Goal: Browse casually: Explore the website without a specific task or goal

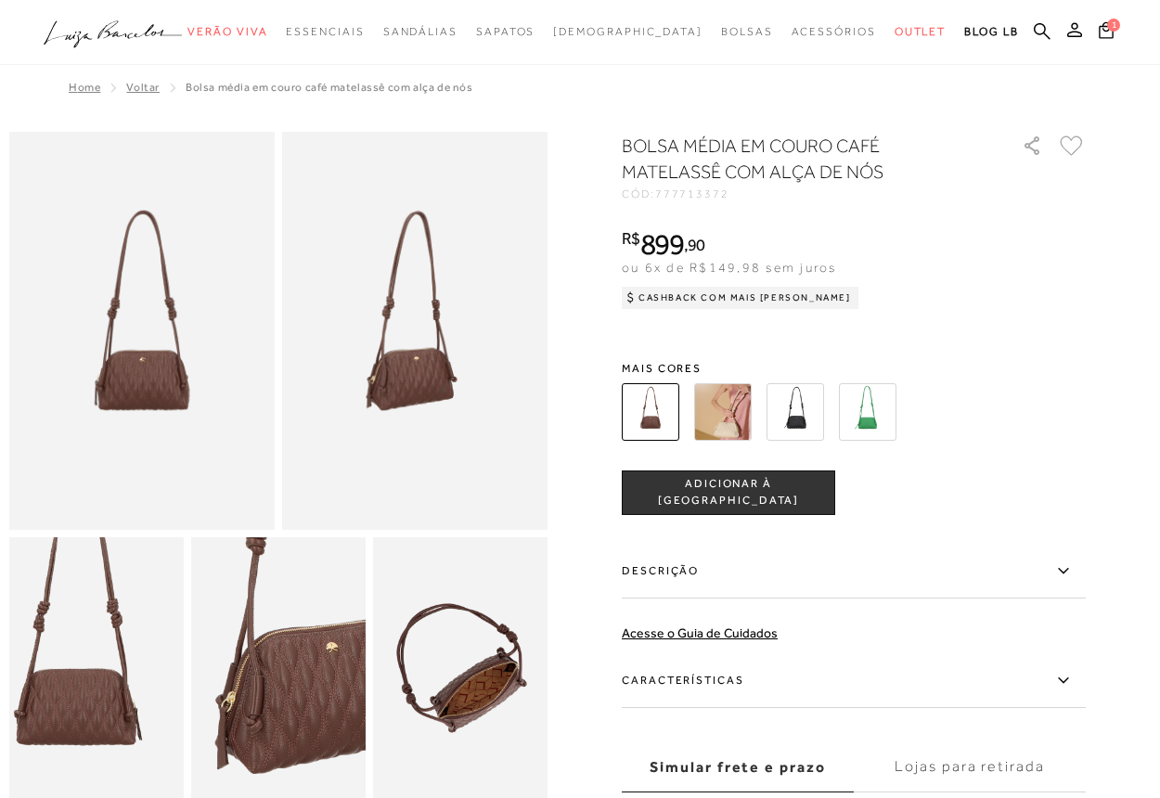
drag, startPoint x: 0, startPoint y: 0, endPoint x: 110, endPoint y: 712, distance: 720.2
click at [110, 712] on img at bounding box center [78, 640] width 349 height 523
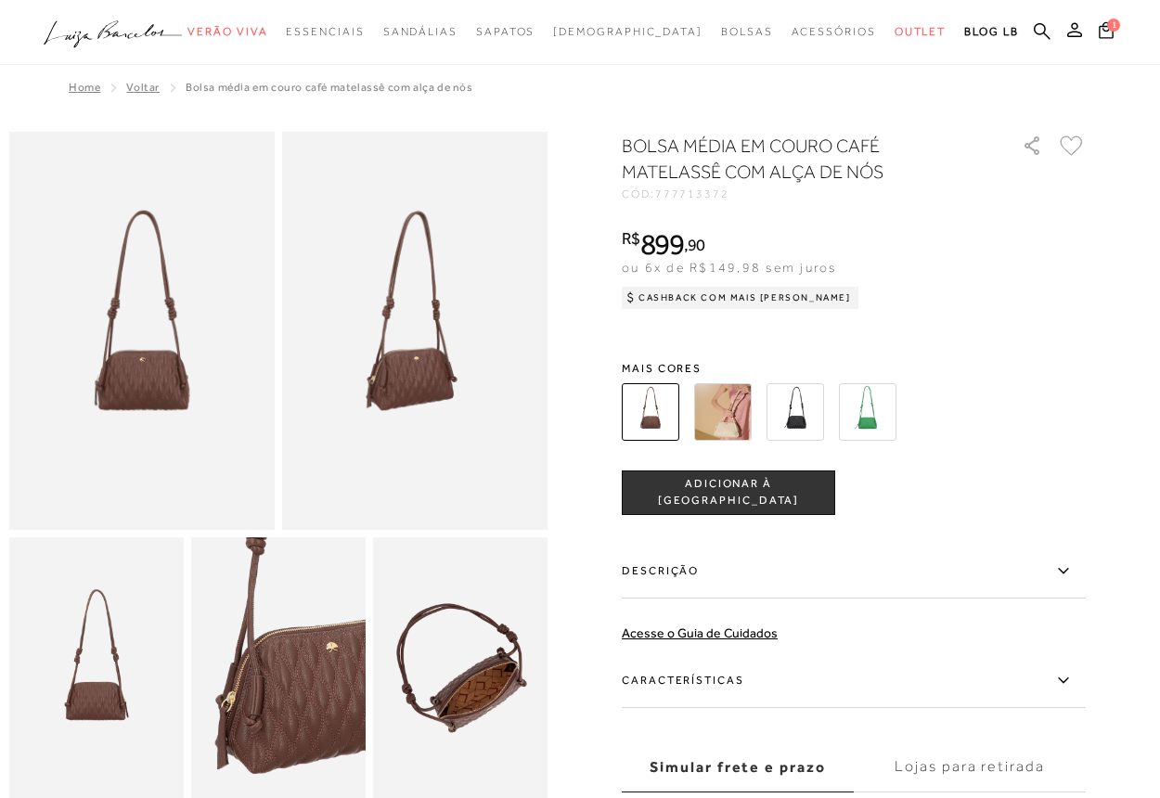
click at [723, 420] on img at bounding box center [723, 412] width 58 height 58
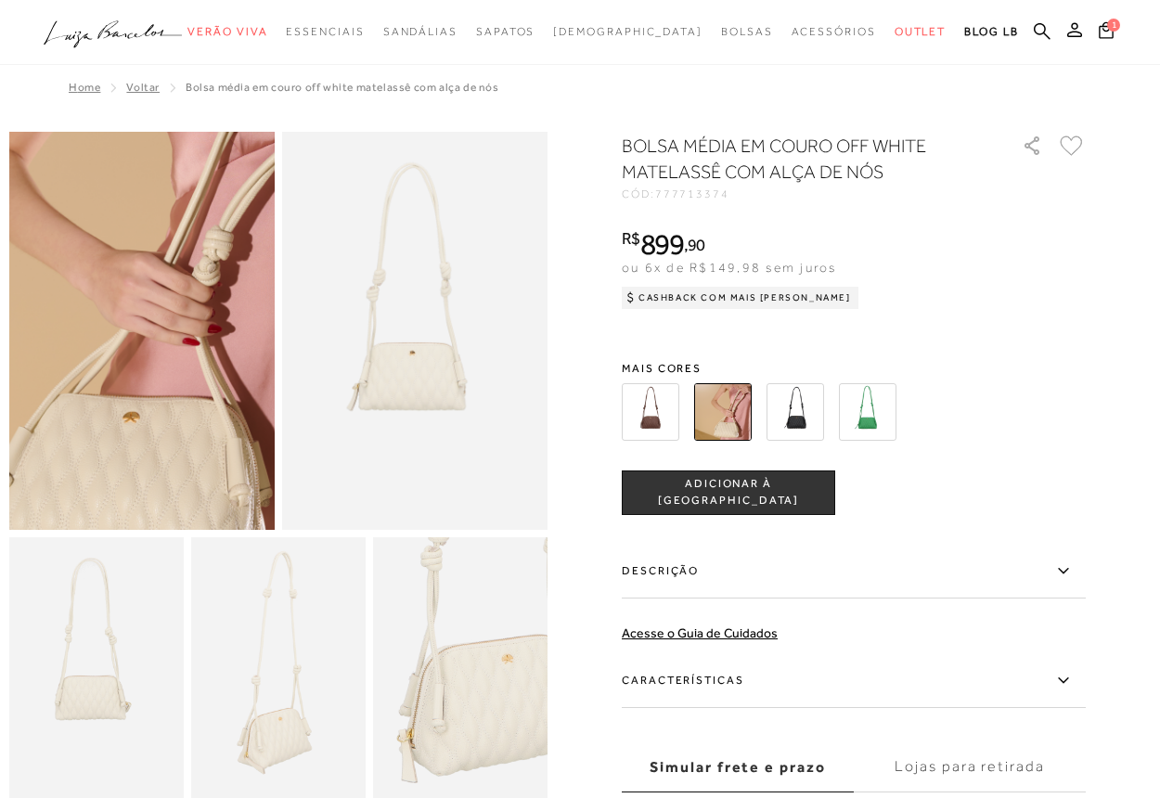
click at [143, 456] on img at bounding box center [137, 215] width 531 height 796
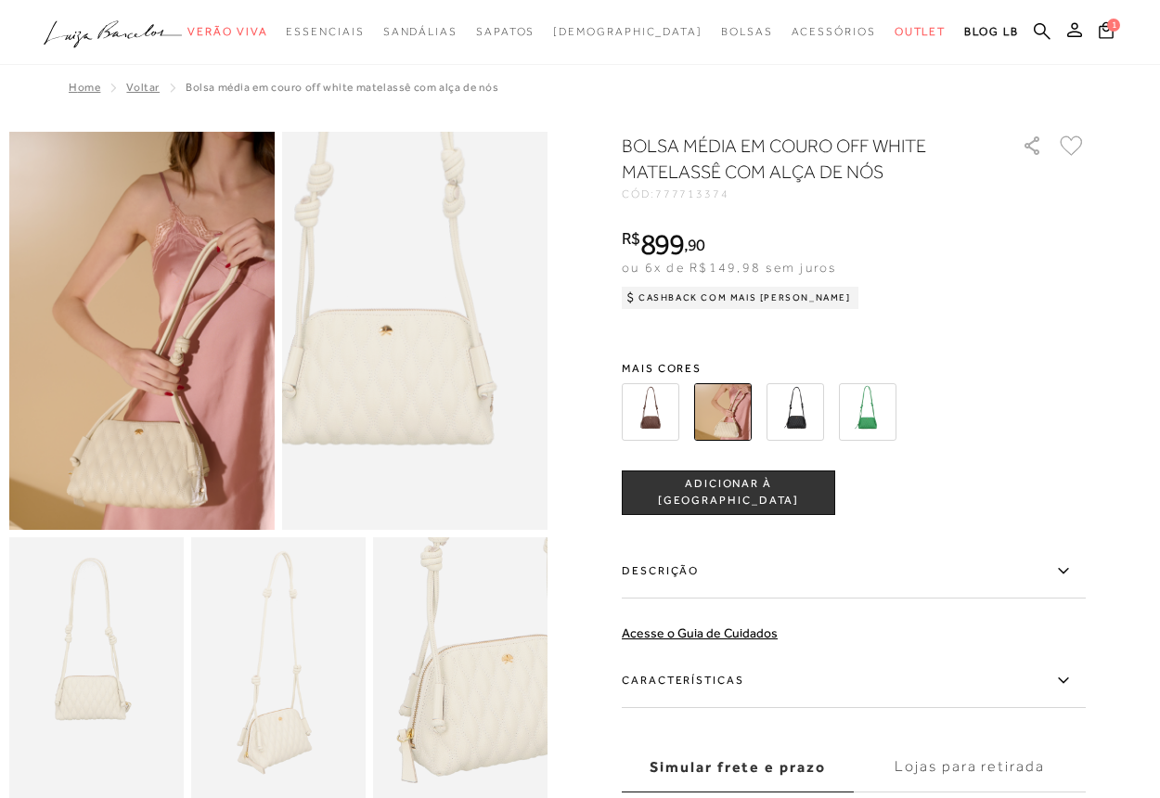
click at [443, 383] on img at bounding box center [391, 286] width 531 height 796
click at [442, 383] on img at bounding box center [392, 286] width 531 height 796
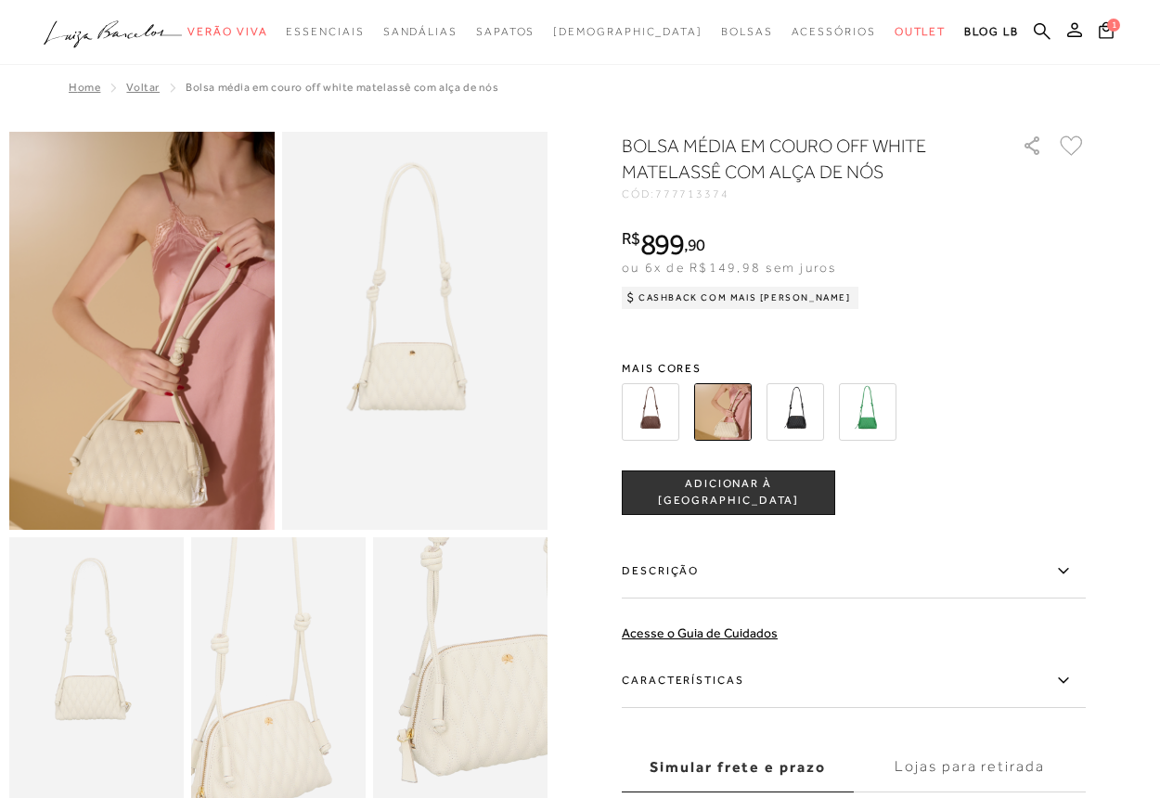
click at [292, 734] on img at bounding box center [264, 619] width 349 height 523
click at [286, 742] on img at bounding box center [270, 611] width 349 height 523
click at [286, 739] on img at bounding box center [270, 614] width 349 height 523
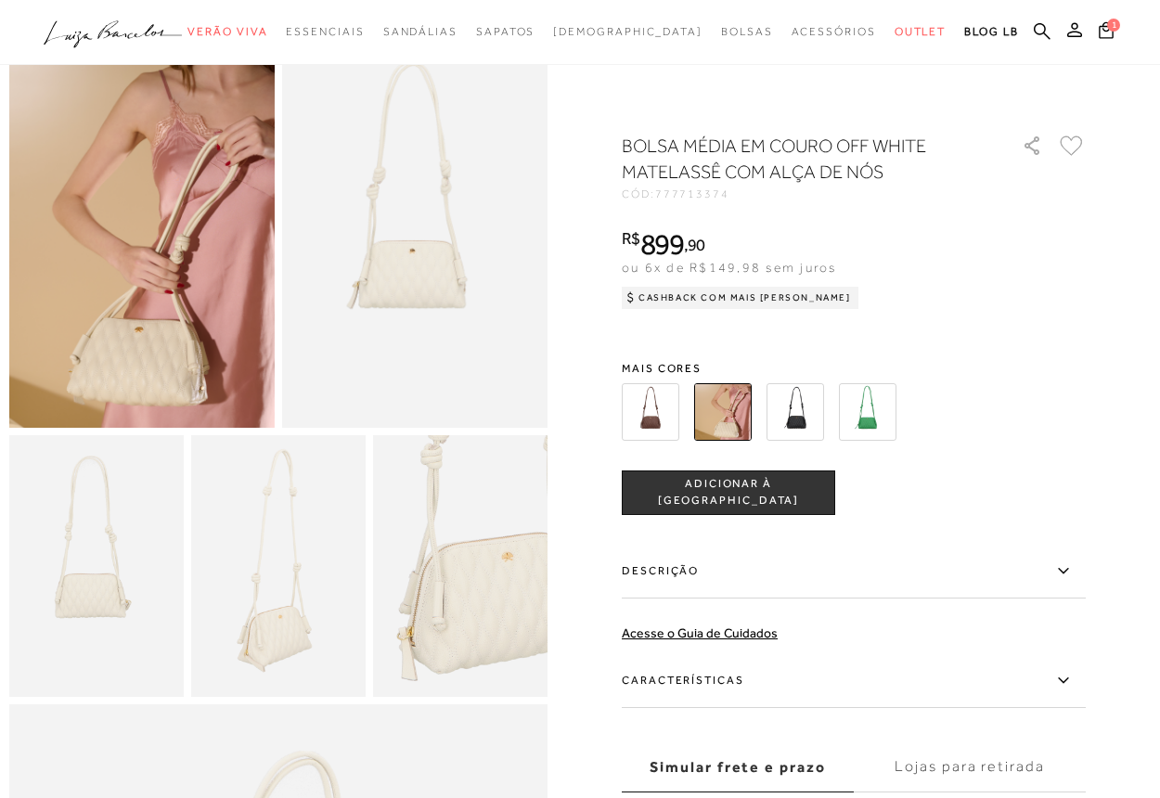
scroll to position [180, 0]
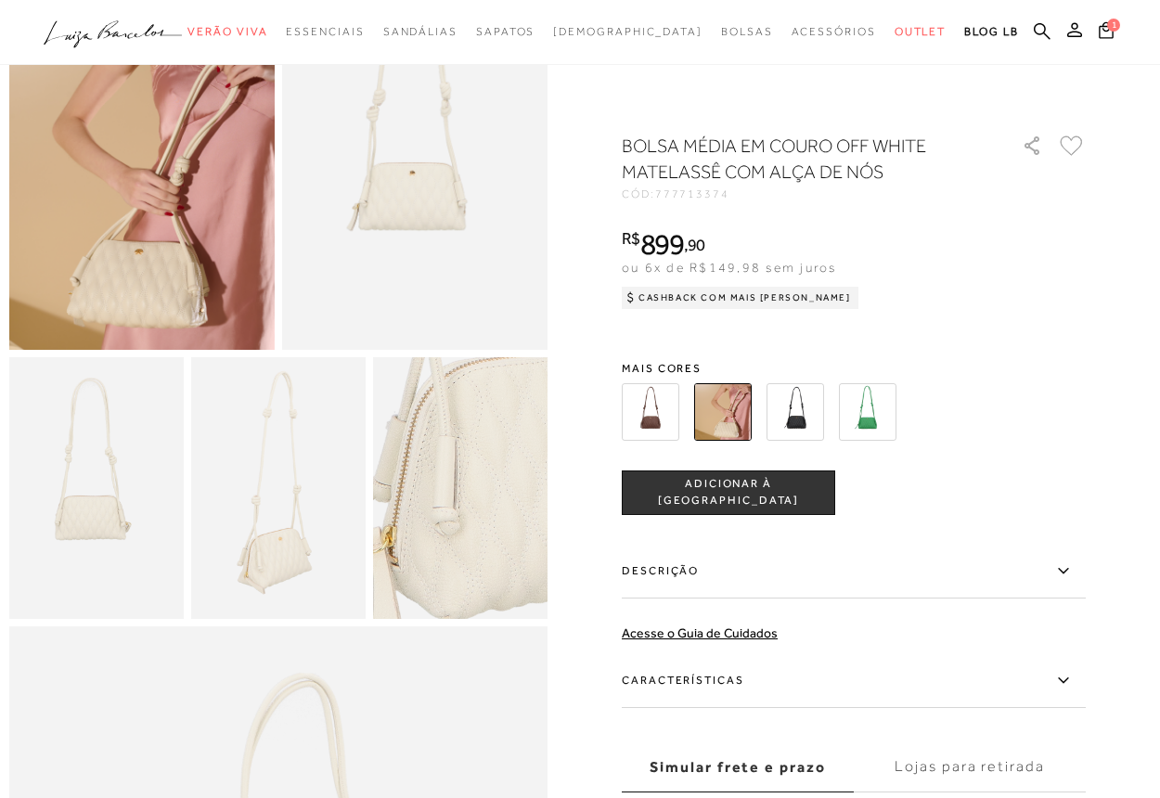
click at [436, 589] on img at bounding box center [489, 405] width 349 height 523
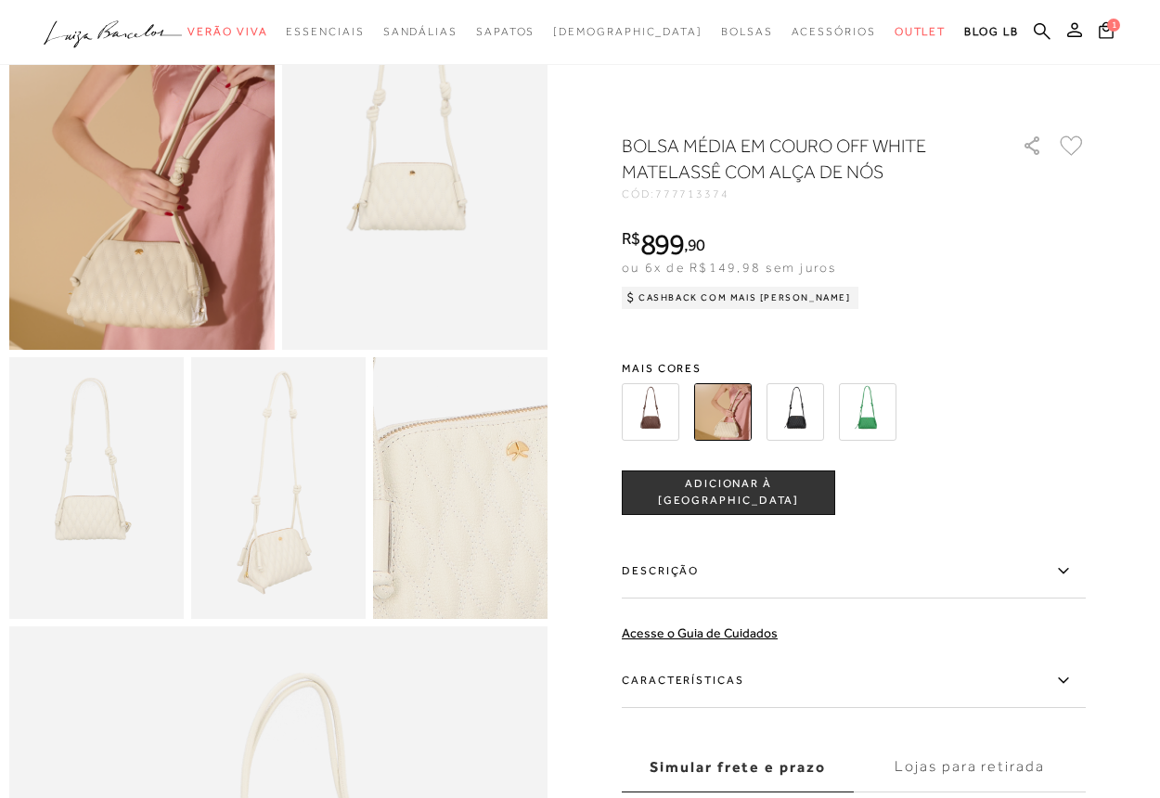
click at [504, 523] on img at bounding box center [423, 469] width 349 height 523
